Goal: Task Accomplishment & Management: Complete application form

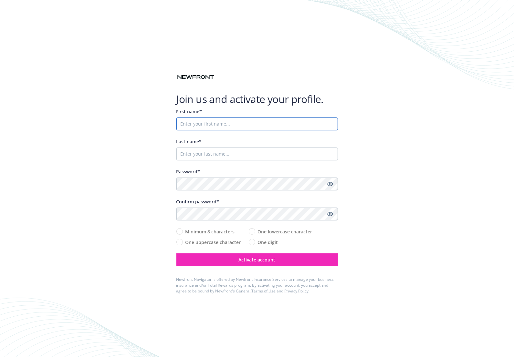
click at [223, 130] on input "First name*" at bounding box center [256, 124] width 161 height 13
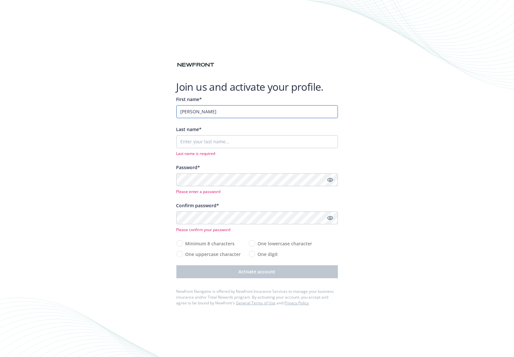
type input "Sherman"
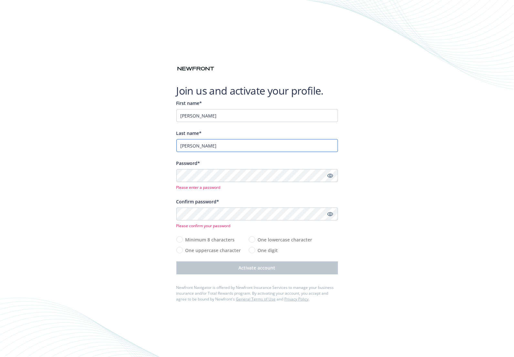
type input "Yee"
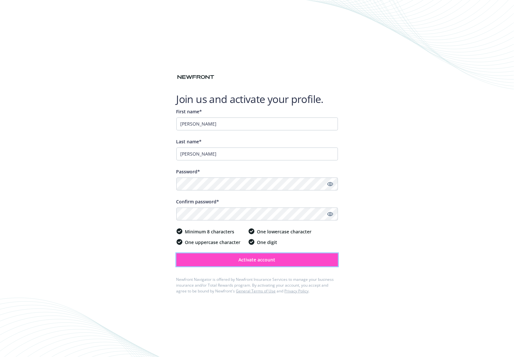
click at [187, 261] on button "Activate account" at bounding box center [256, 260] width 161 height 13
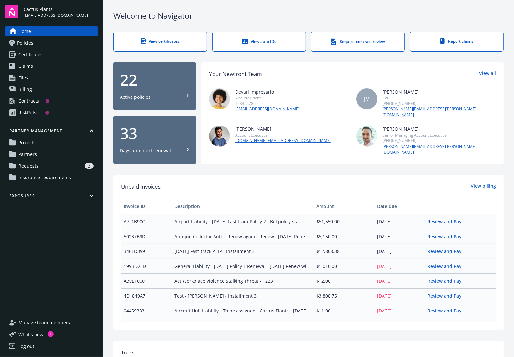
click at [32, 344] on div "Log out" at bounding box center [26, 346] width 16 height 10
